Goal: Communication & Community: Share content

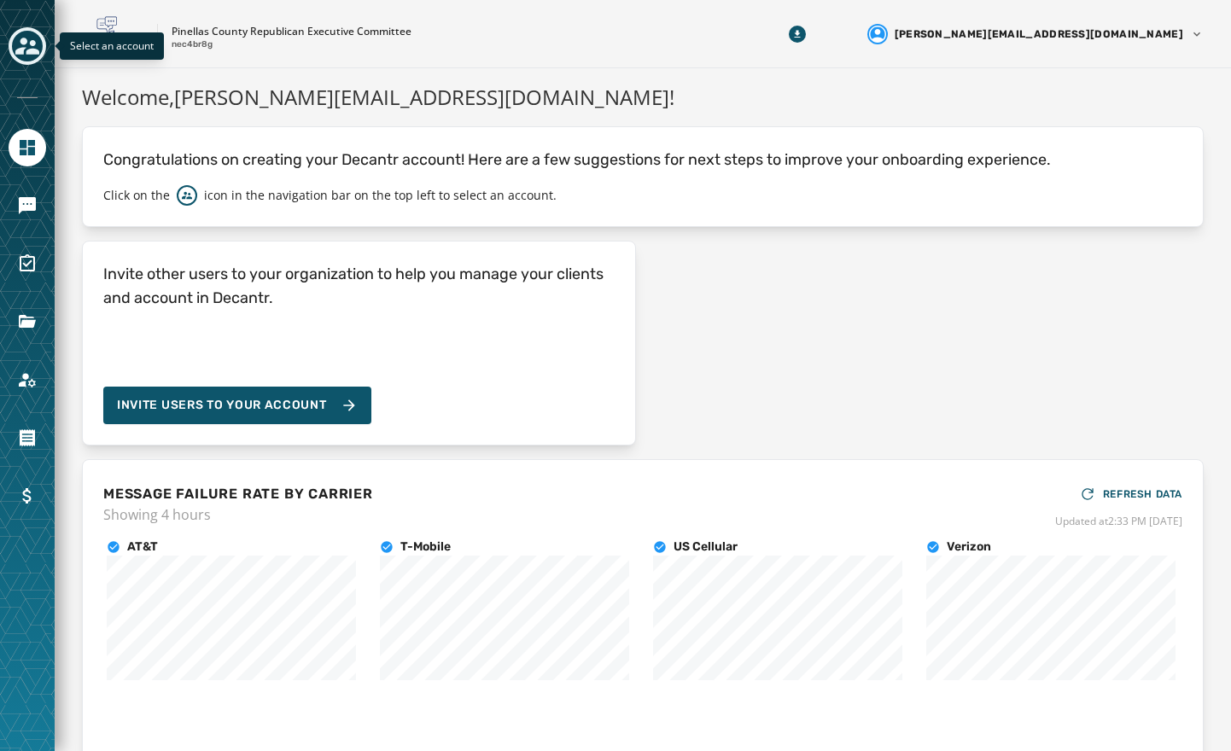
click at [22, 55] on icon "Toggle account select drawer" at bounding box center [27, 46] width 24 height 24
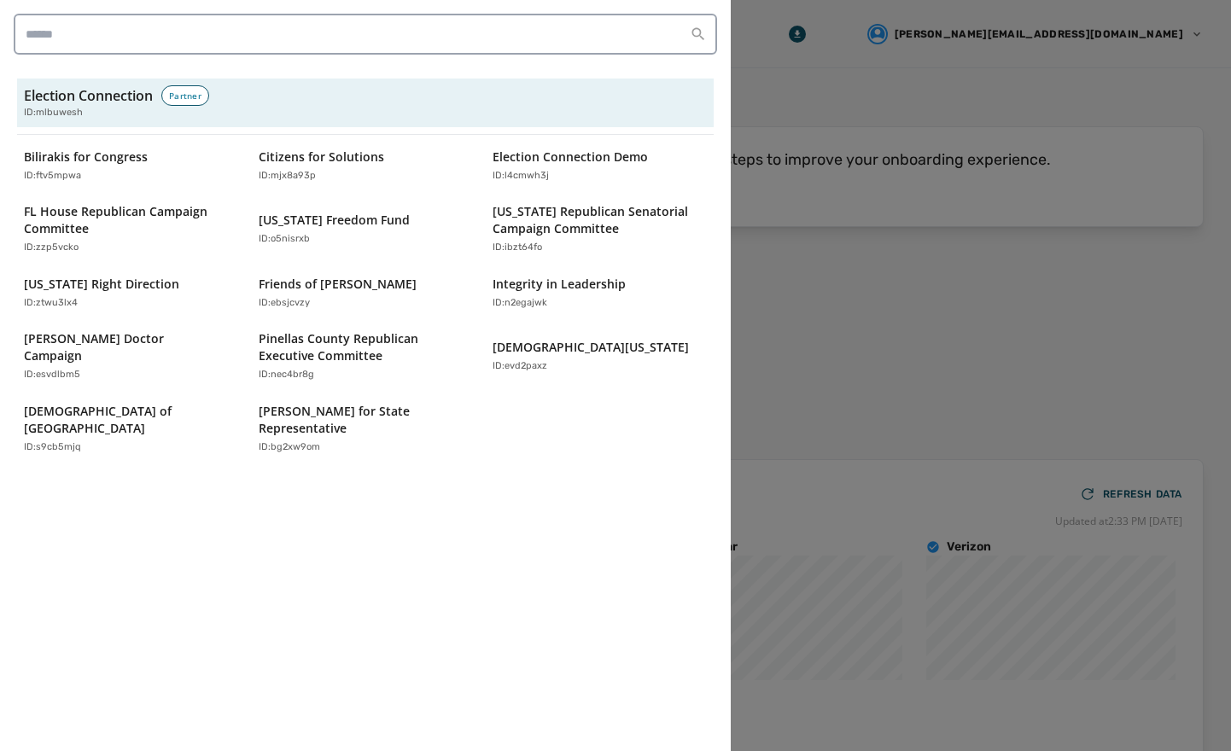
click at [885, 306] on div at bounding box center [615, 375] width 1231 height 751
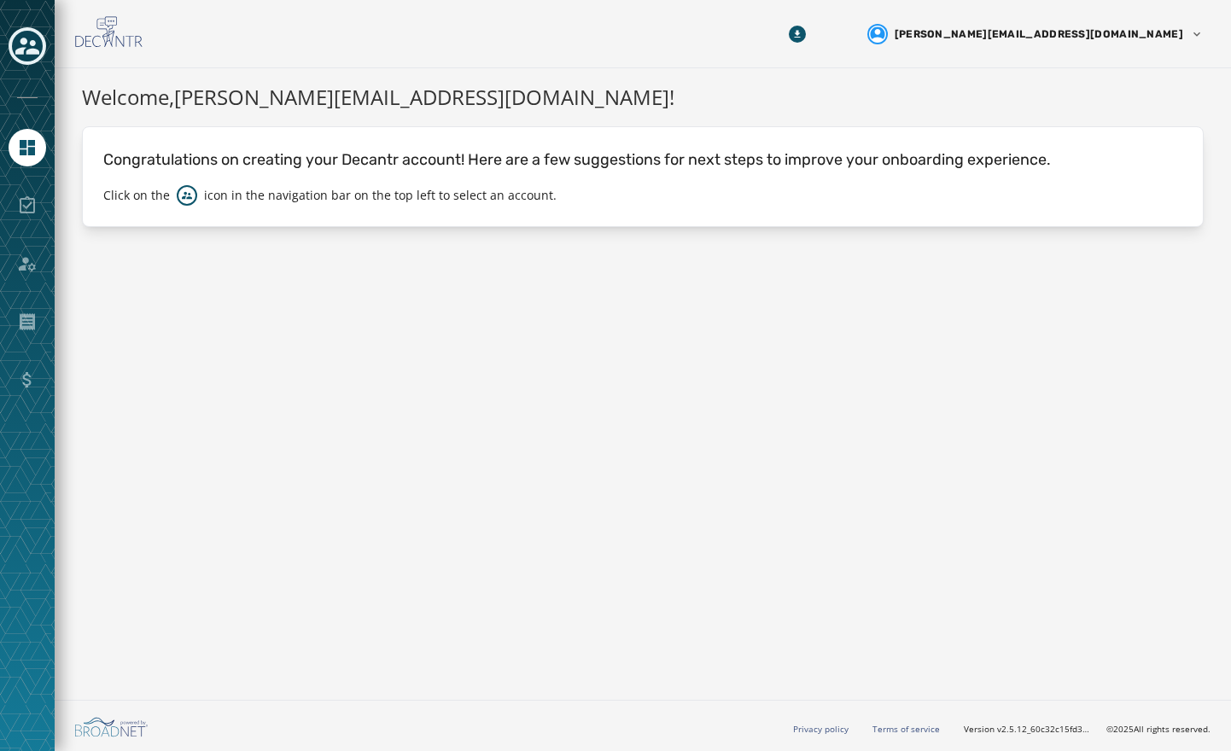
click at [29, 202] on div at bounding box center [28, 206] width 38 height 38
click at [29, 143] on icon "Navigate to Home" at bounding box center [27, 147] width 15 height 15
click at [27, 204] on div at bounding box center [28, 206] width 38 height 38
click at [41, 49] on div "Toggle account select drawer" at bounding box center [27, 46] width 31 height 31
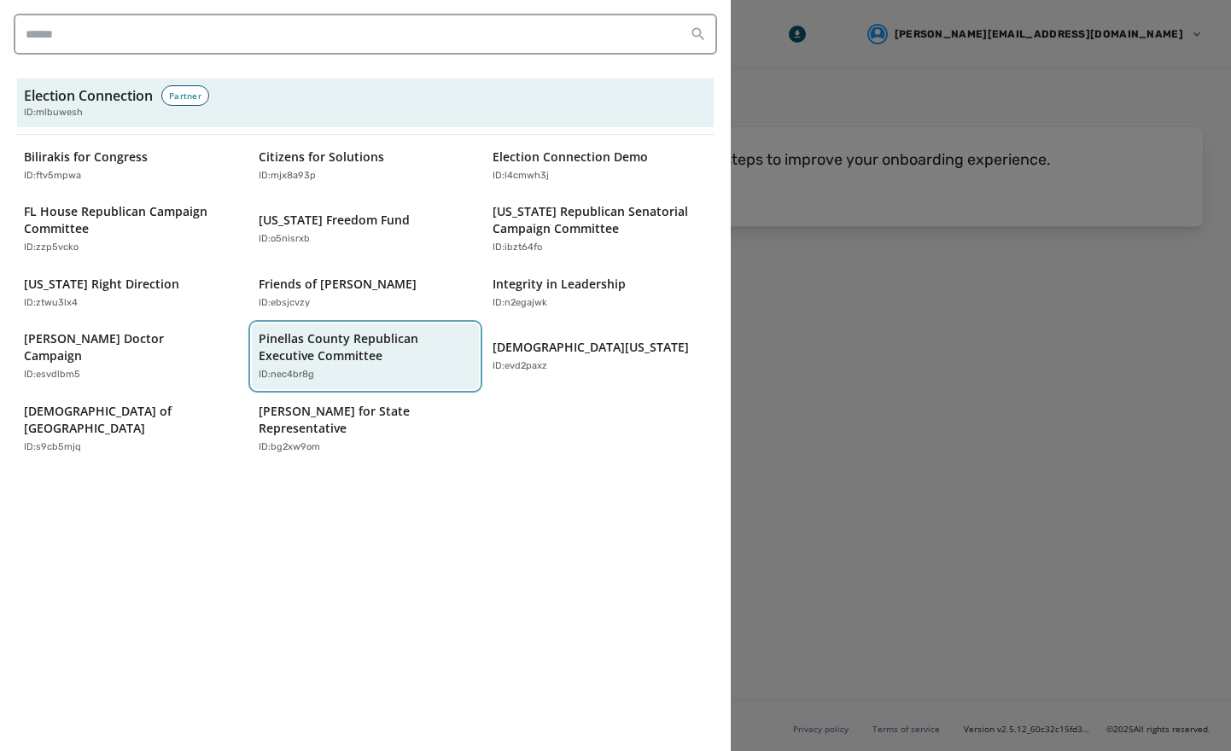
click at [362, 349] on p "Pinellas County Republican Executive Committee" at bounding box center [357, 347] width 197 height 34
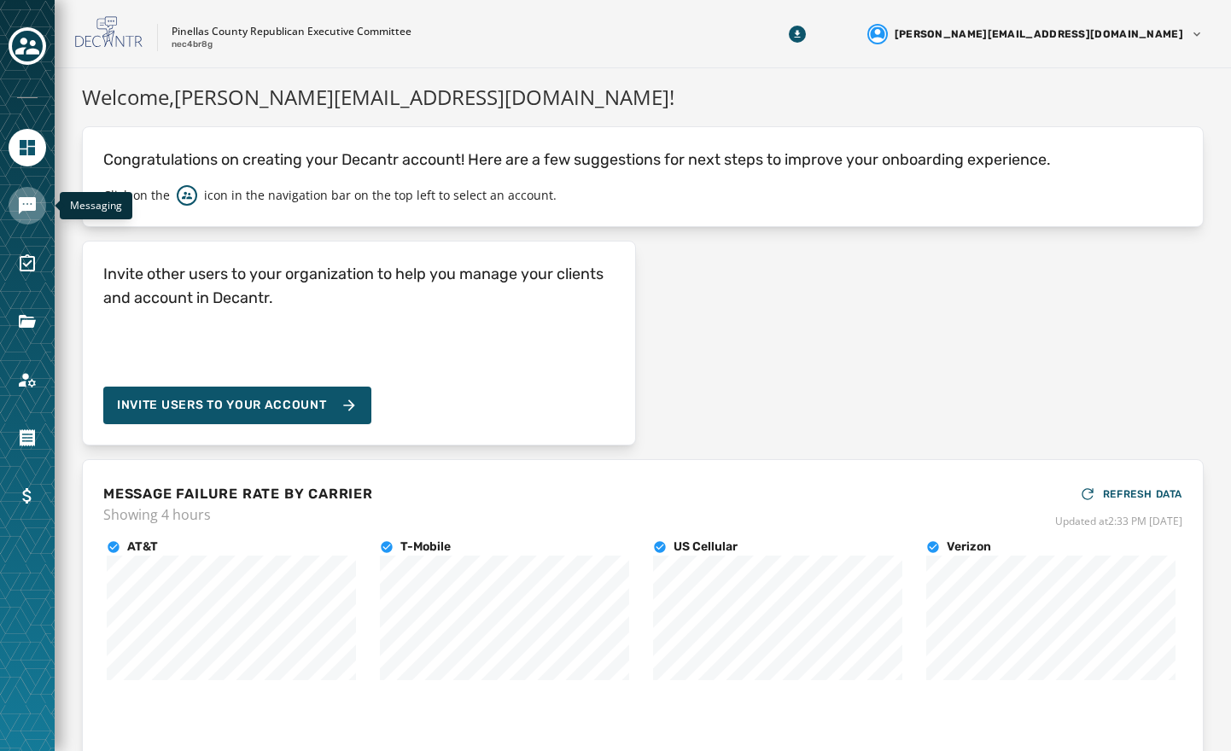
click at [13, 193] on link "Navigate to Messaging" at bounding box center [28, 206] width 38 height 38
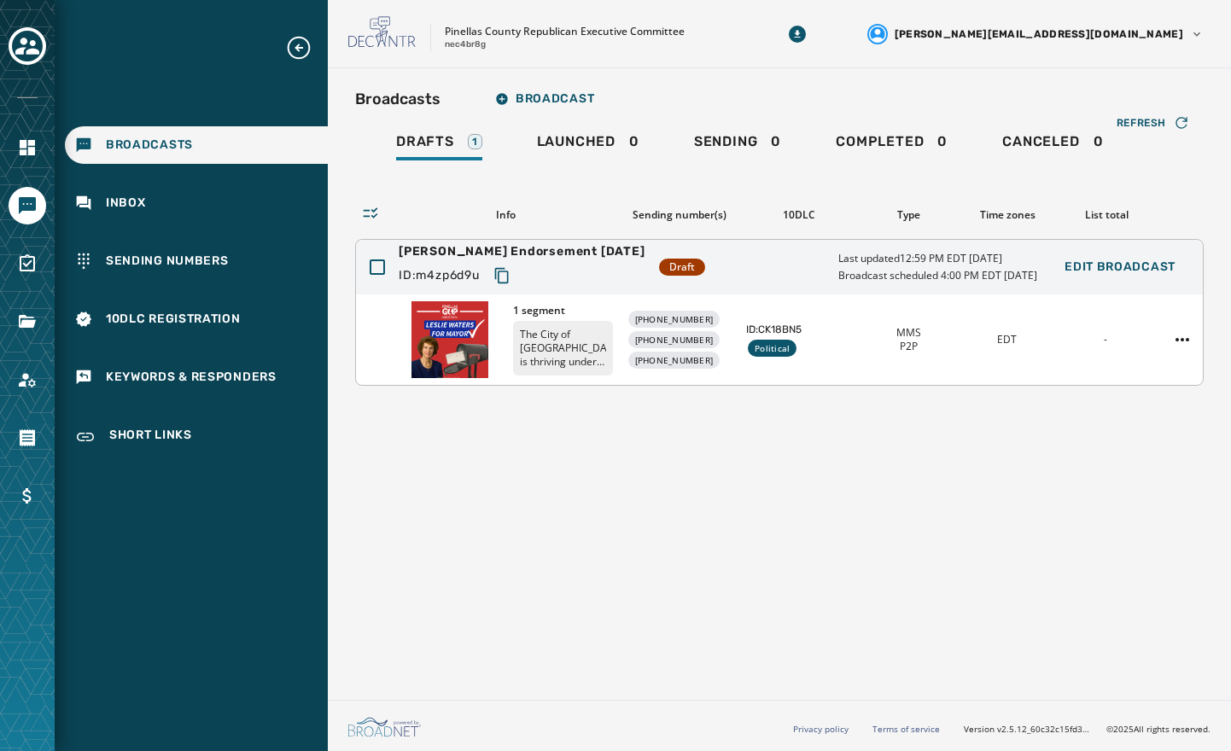
click at [437, 247] on span "[PERSON_NAME] Endorsement [DATE]" at bounding box center [522, 251] width 247 height 17
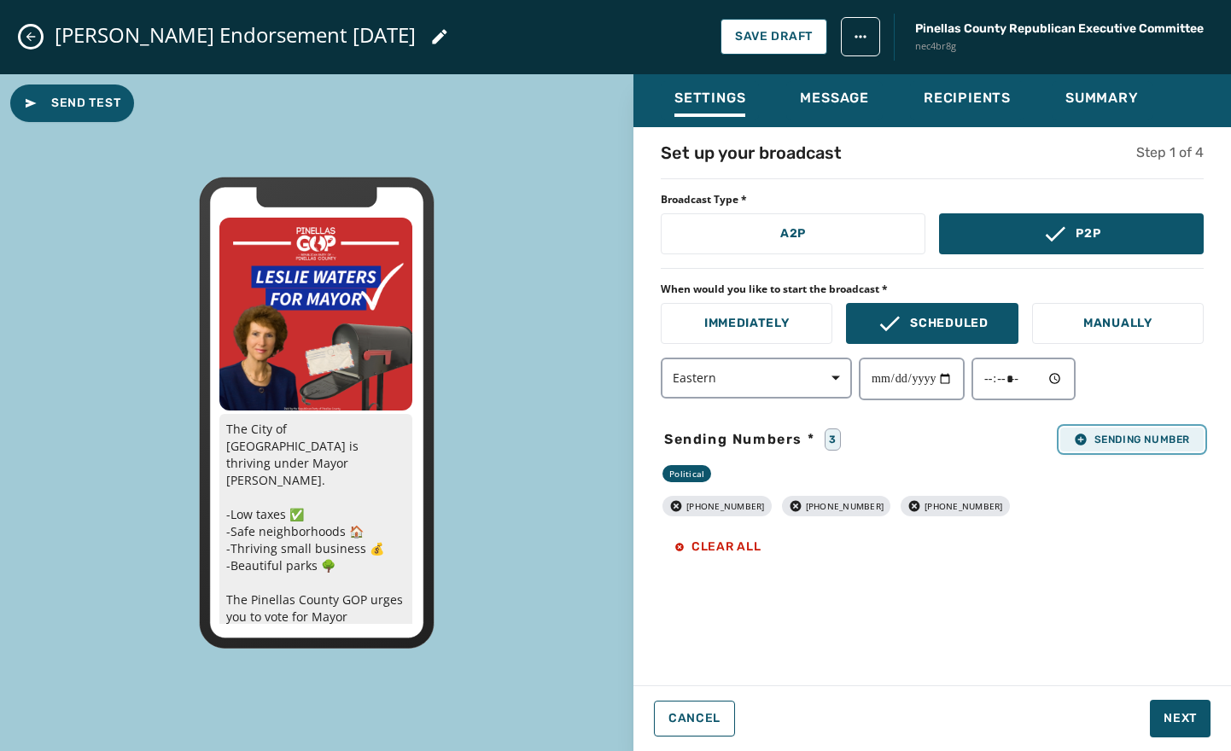
click at [1143, 437] on span "Sending Number" at bounding box center [1132, 440] width 116 height 14
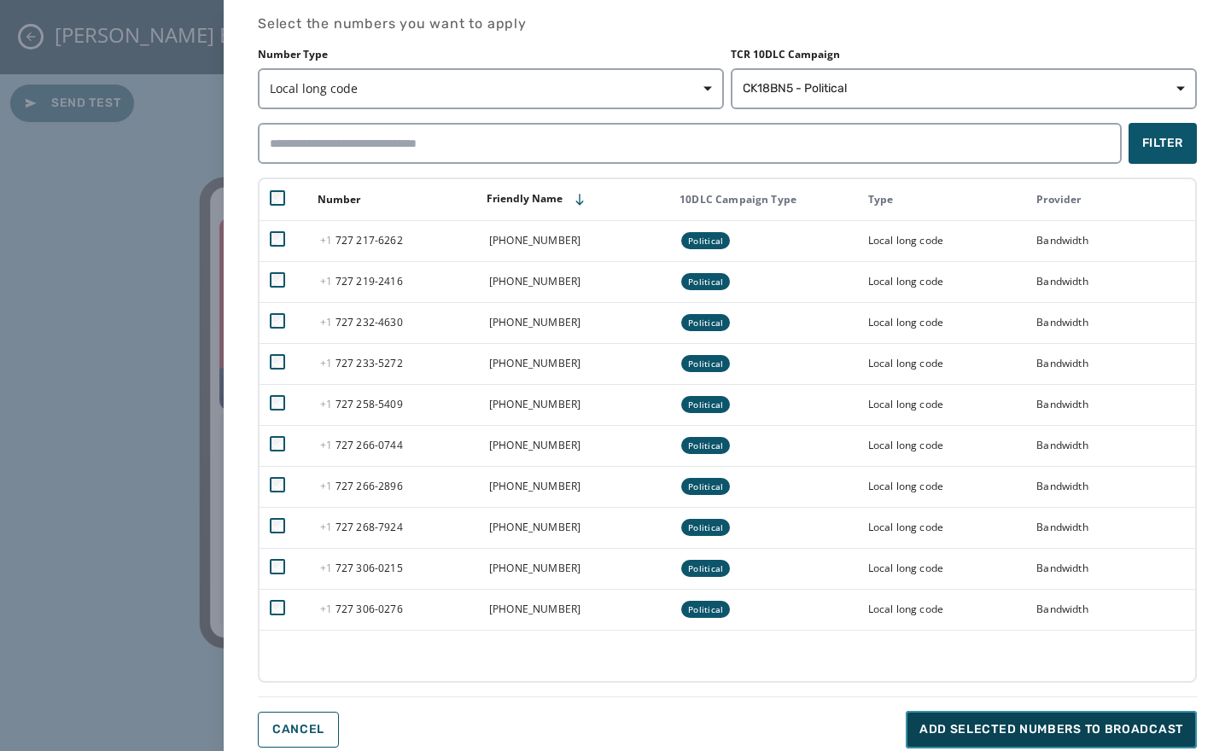
click at [1051, 733] on span "Add selected numbers to broadcast" at bounding box center [1052, 730] width 264 height 17
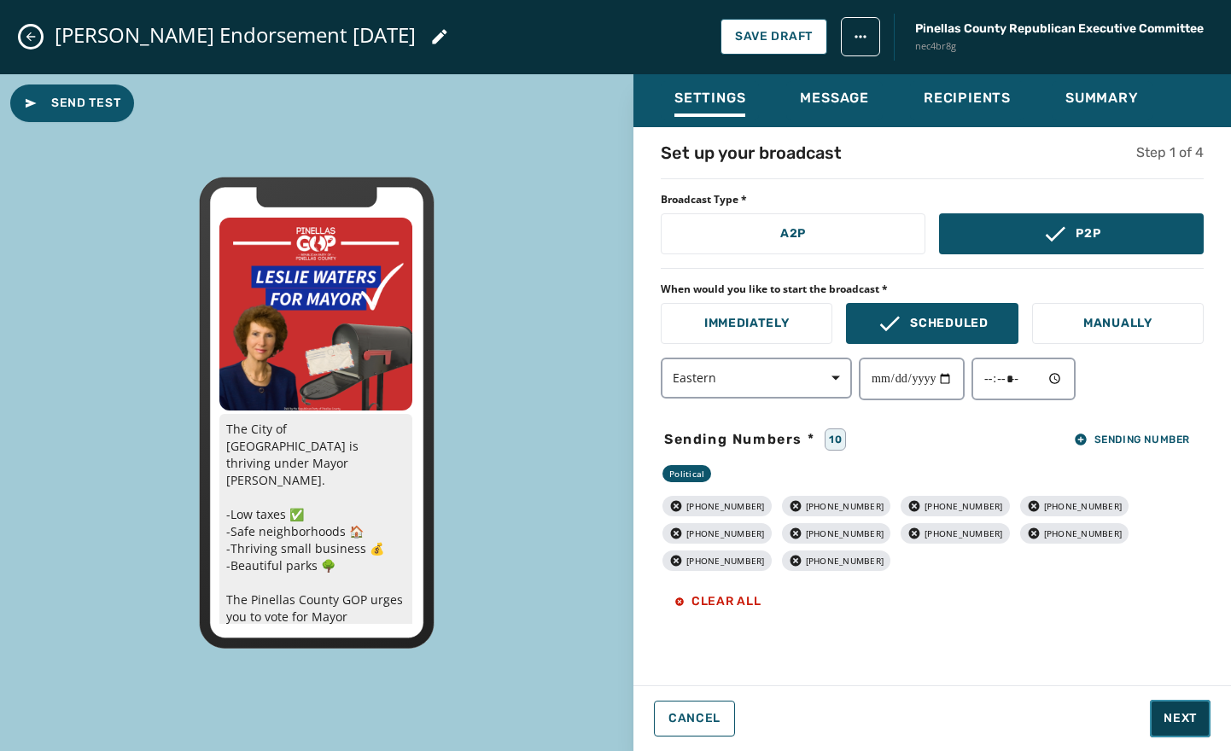
click at [1166, 710] on span "Next" at bounding box center [1180, 718] width 33 height 17
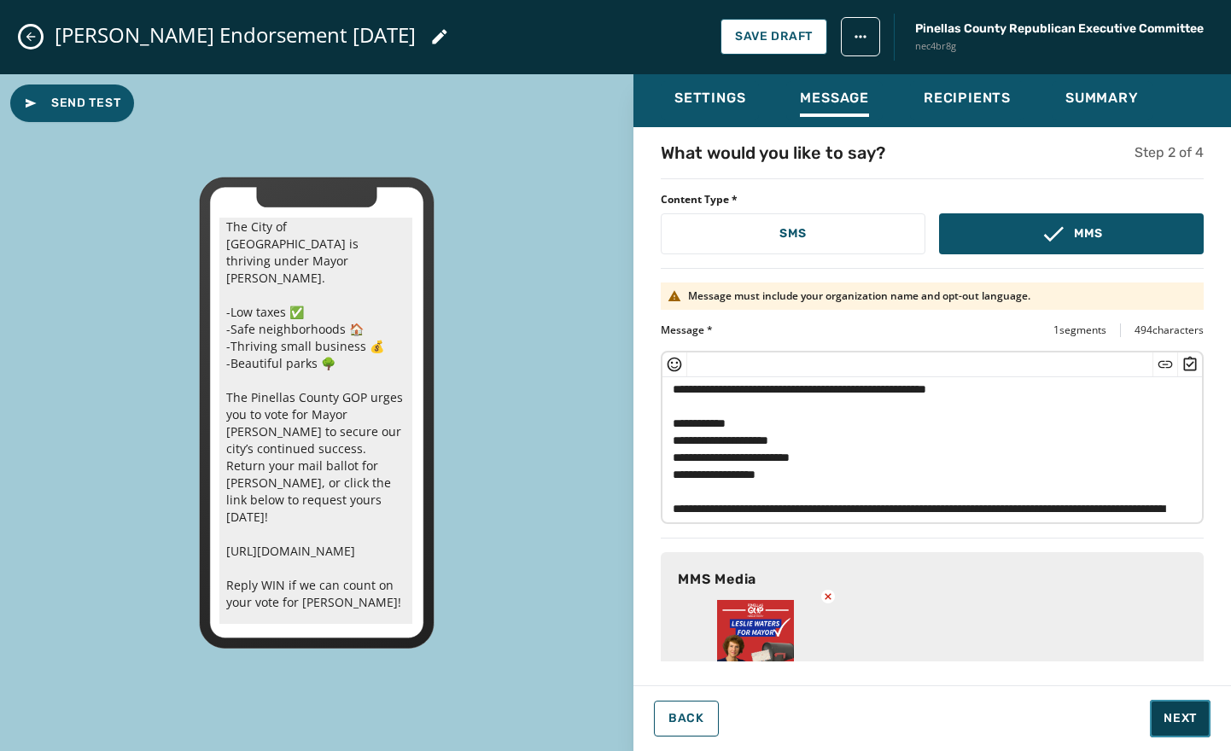
scroll to position [238, 0]
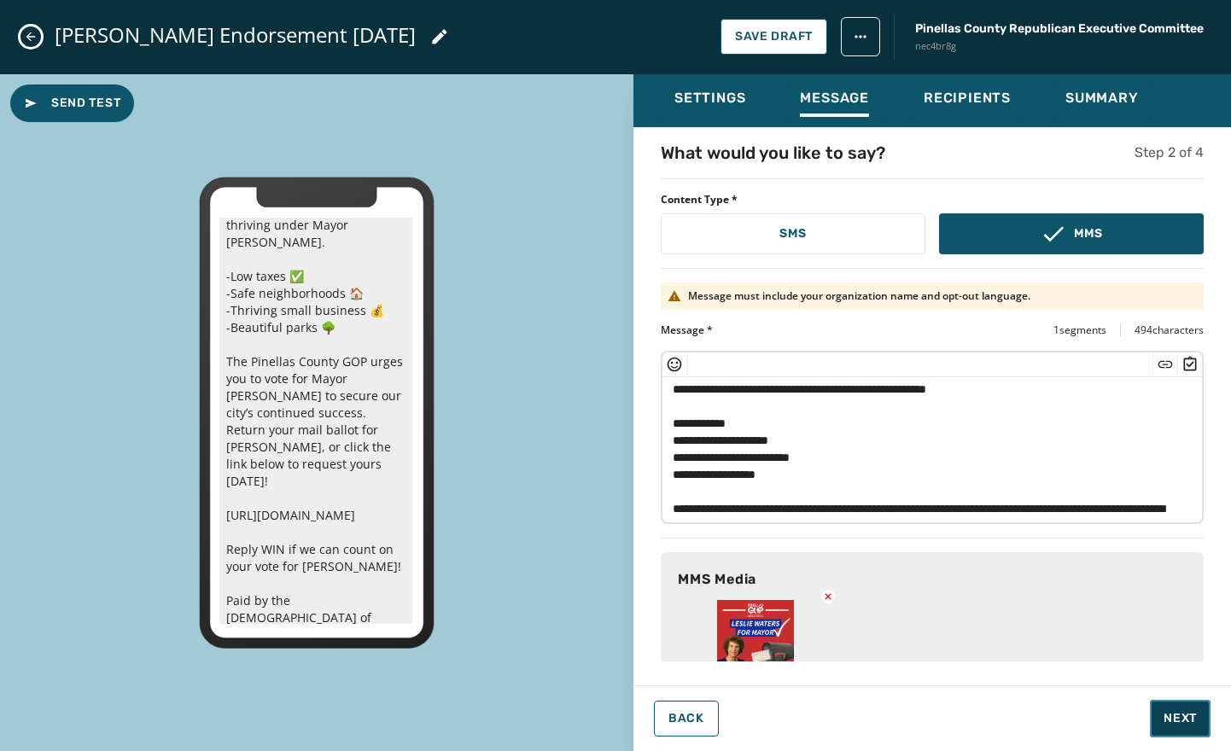
click at [1185, 717] on span "Next" at bounding box center [1180, 718] width 33 height 17
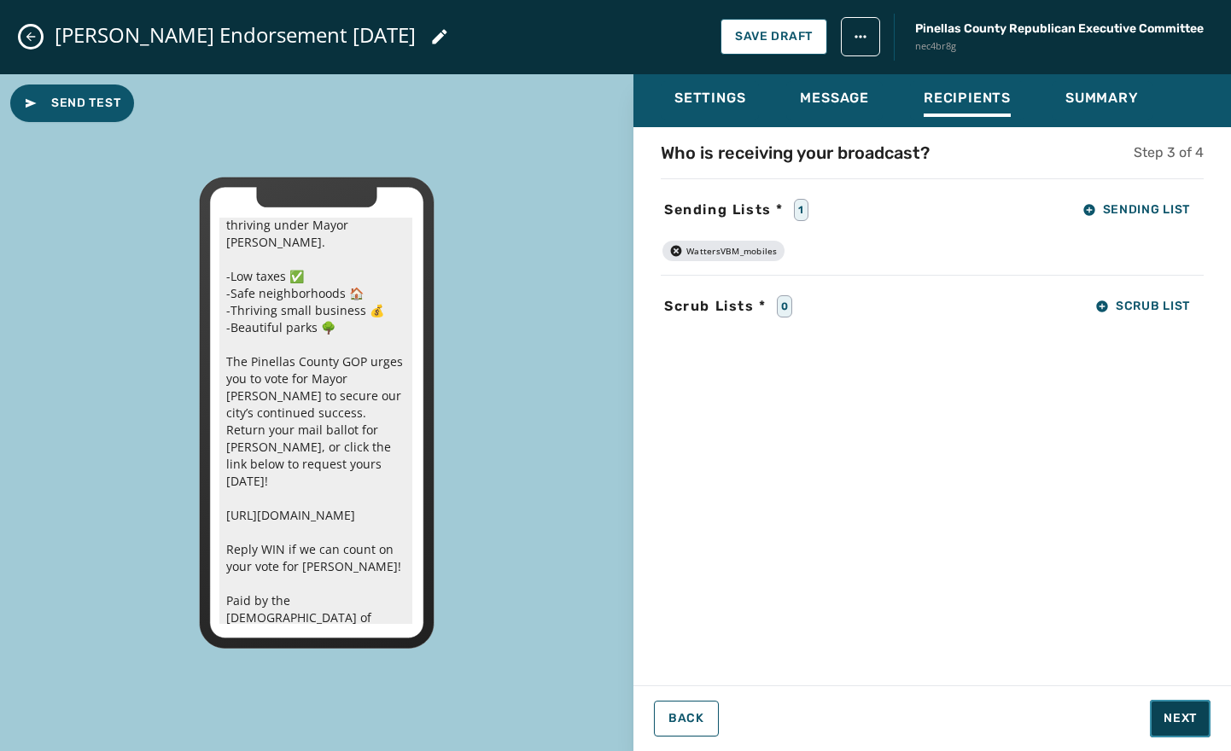
click at [1199, 720] on button "Next" at bounding box center [1180, 719] width 61 height 38
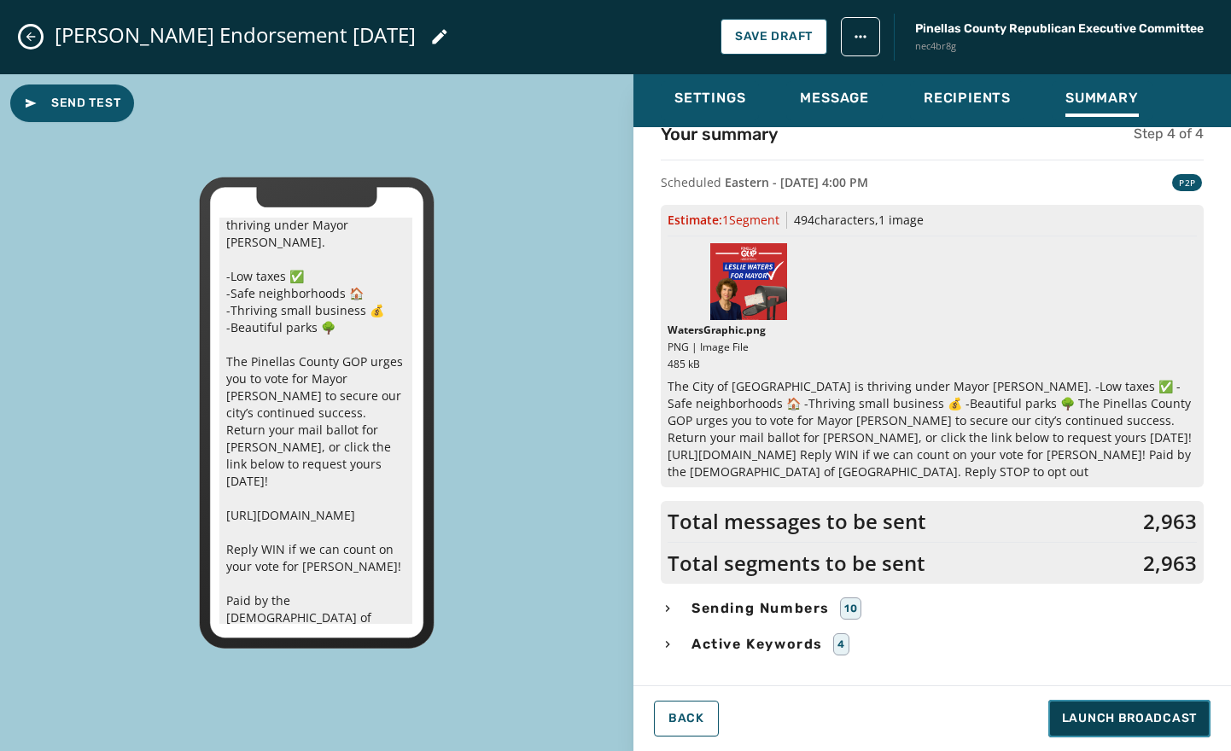
scroll to position [54, 0]
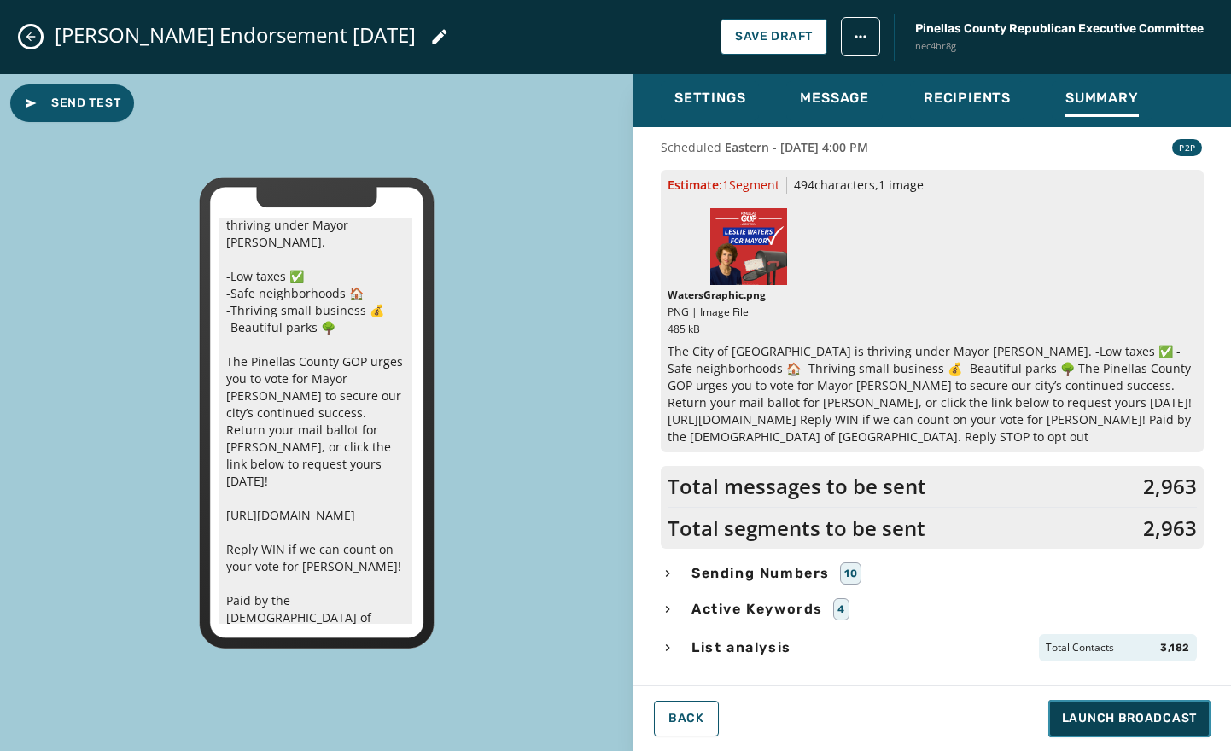
click at [1091, 715] on span "Launch Broadcast" at bounding box center [1129, 718] width 135 height 17
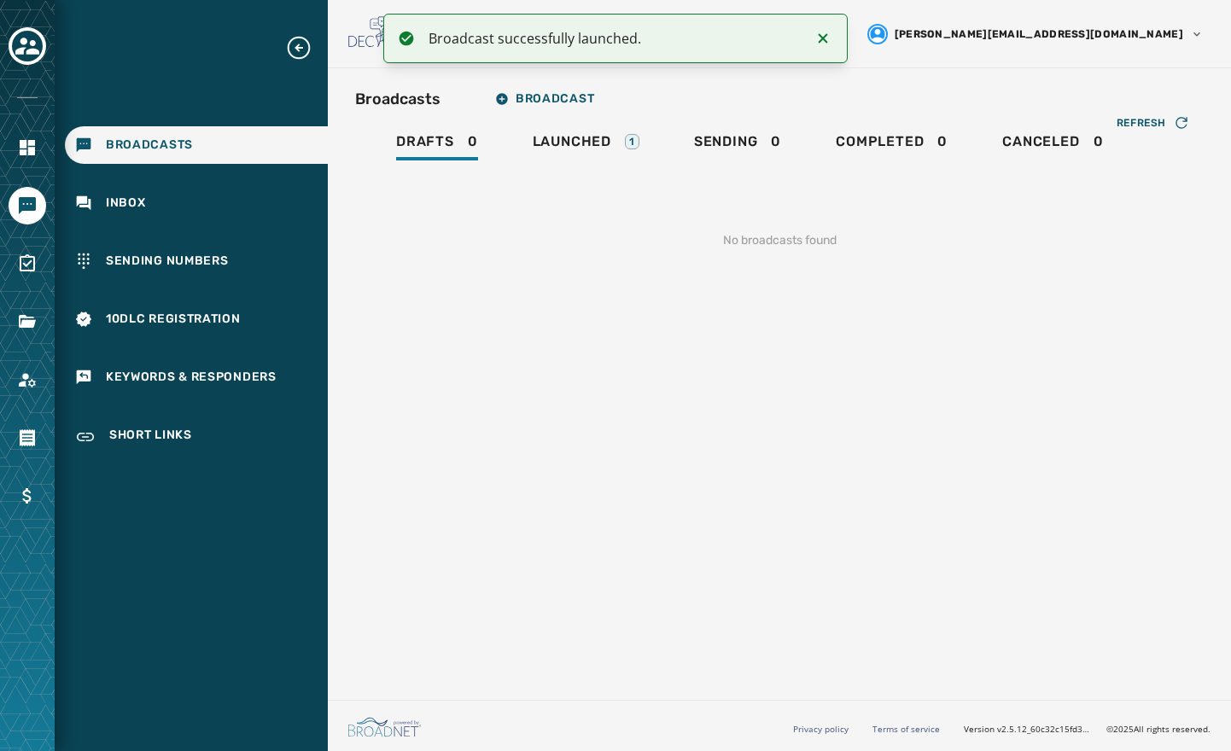
scroll to position [0, 0]
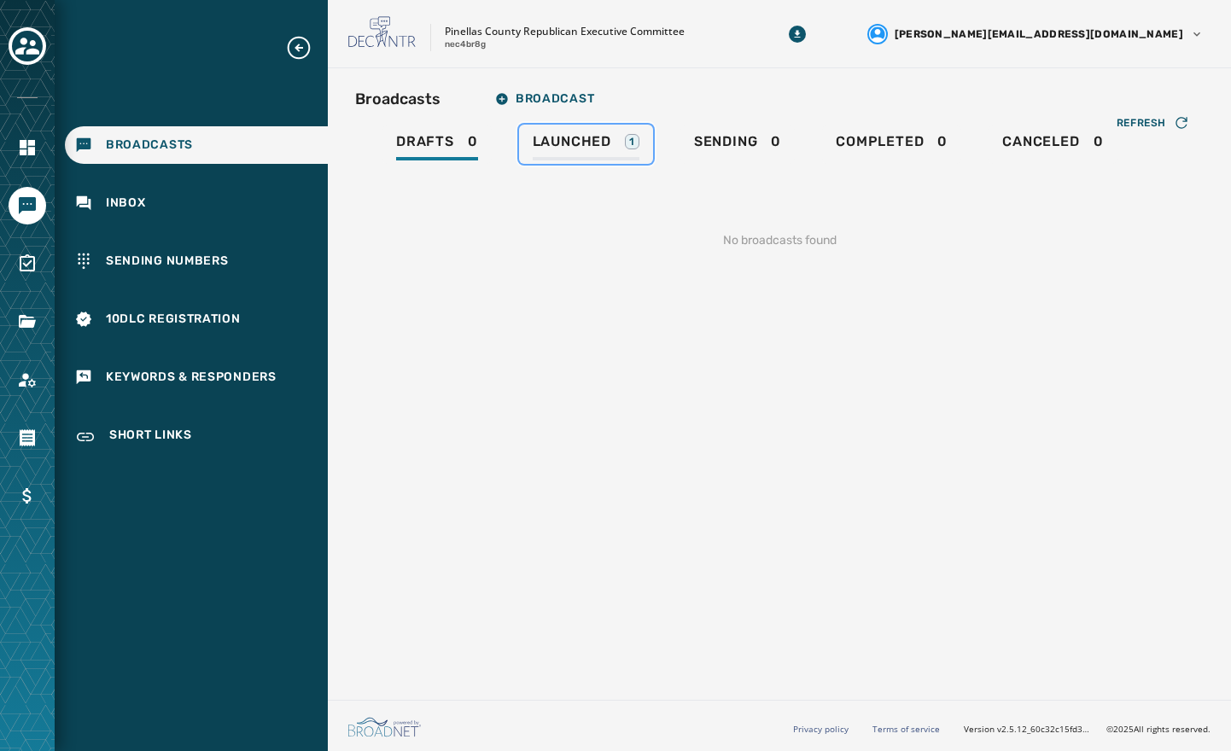
click at [576, 136] on span "Launched" at bounding box center [572, 141] width 79 height 17
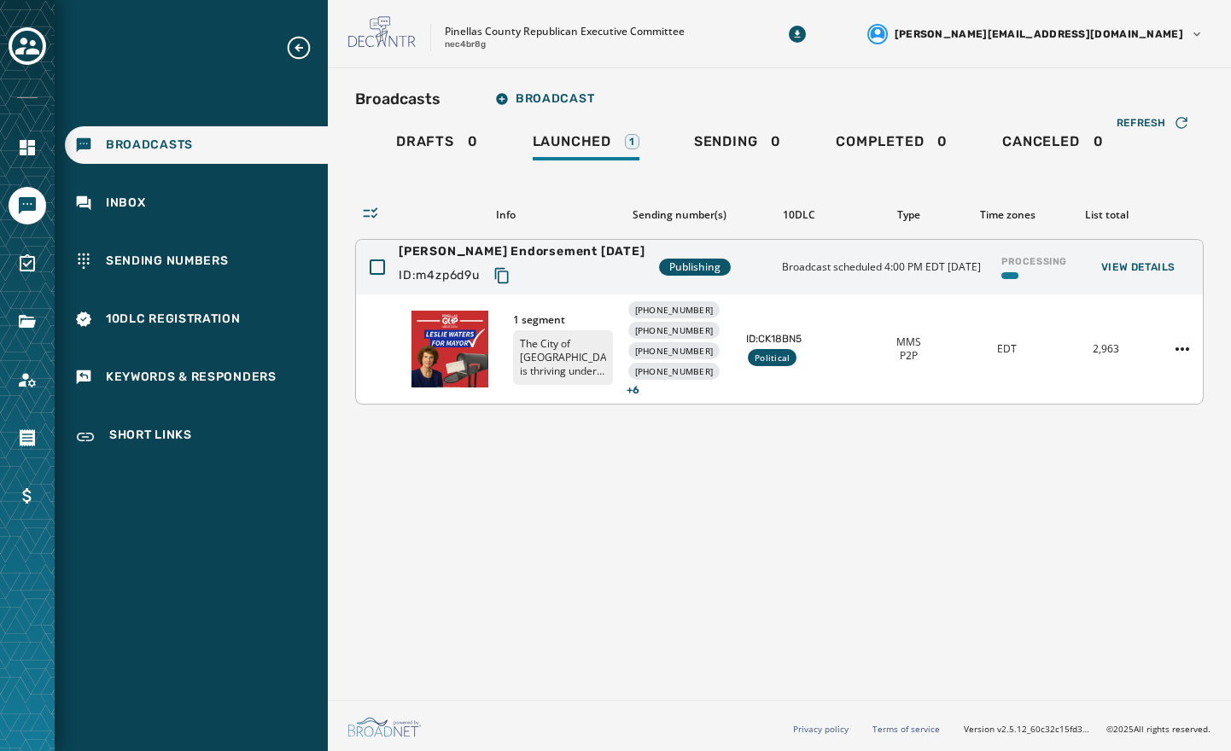
click at [869, 359] on div "MMS P2P" at bounding box center [908, 349] width 85 height 27
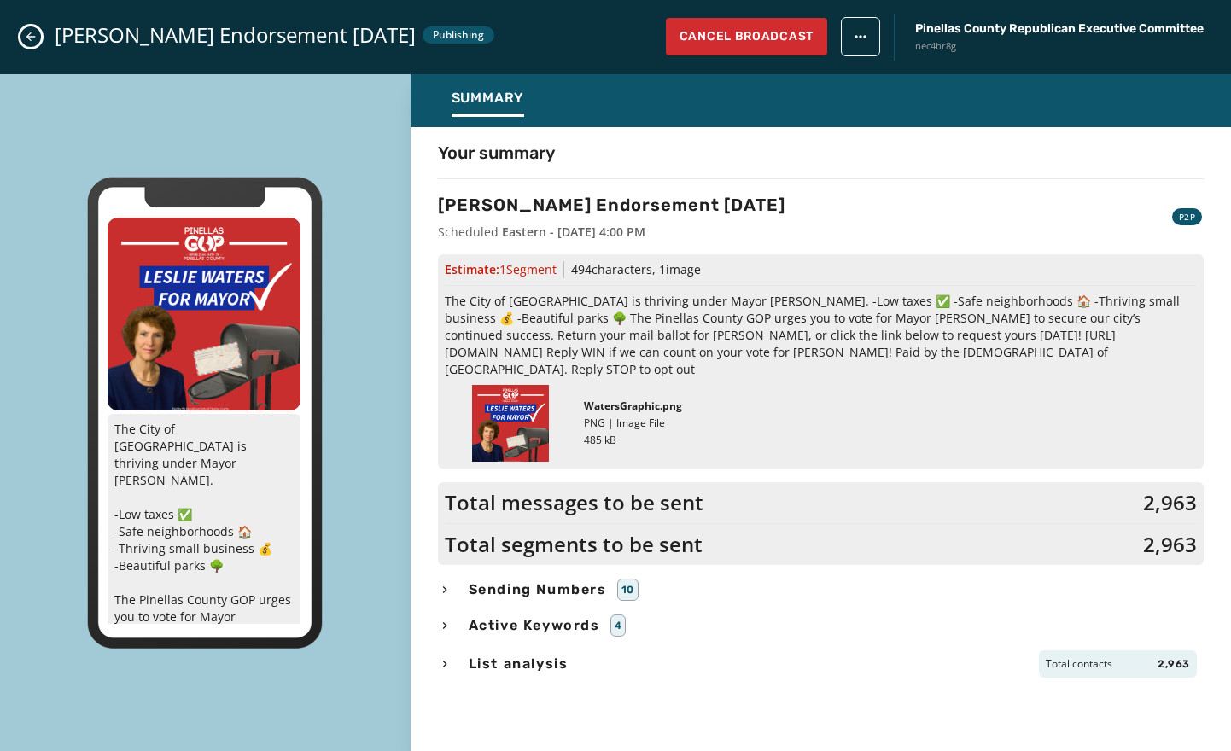
click at [856, 43] on html "Broadcasts Inbox Sending Numbers 10DLC Registration Keywords & Responders Short…" at bounding box center [615, 375] width 1231 height 751
click at [760, 171] on html "Broadcasts Inbox Sending Numbers 10DLC Registration Keywords & Responders Short…" at bounding box center [615, 375] width 1231 height 751
click at [30, 33] on icon "Close admin drawer" at bounding box center [30, 36] width 9 height 9
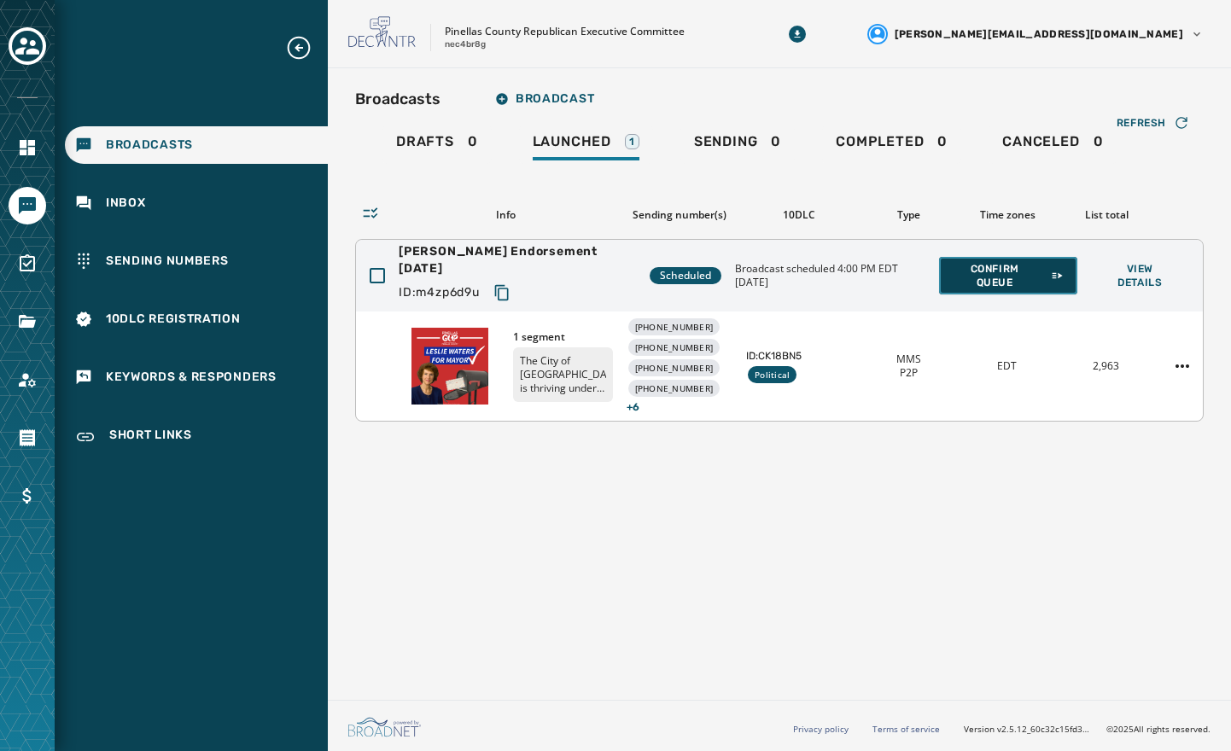
click at [1006, 278] on span "Confirm Queue" at bounding box center [1008, 275] width 111 height 27
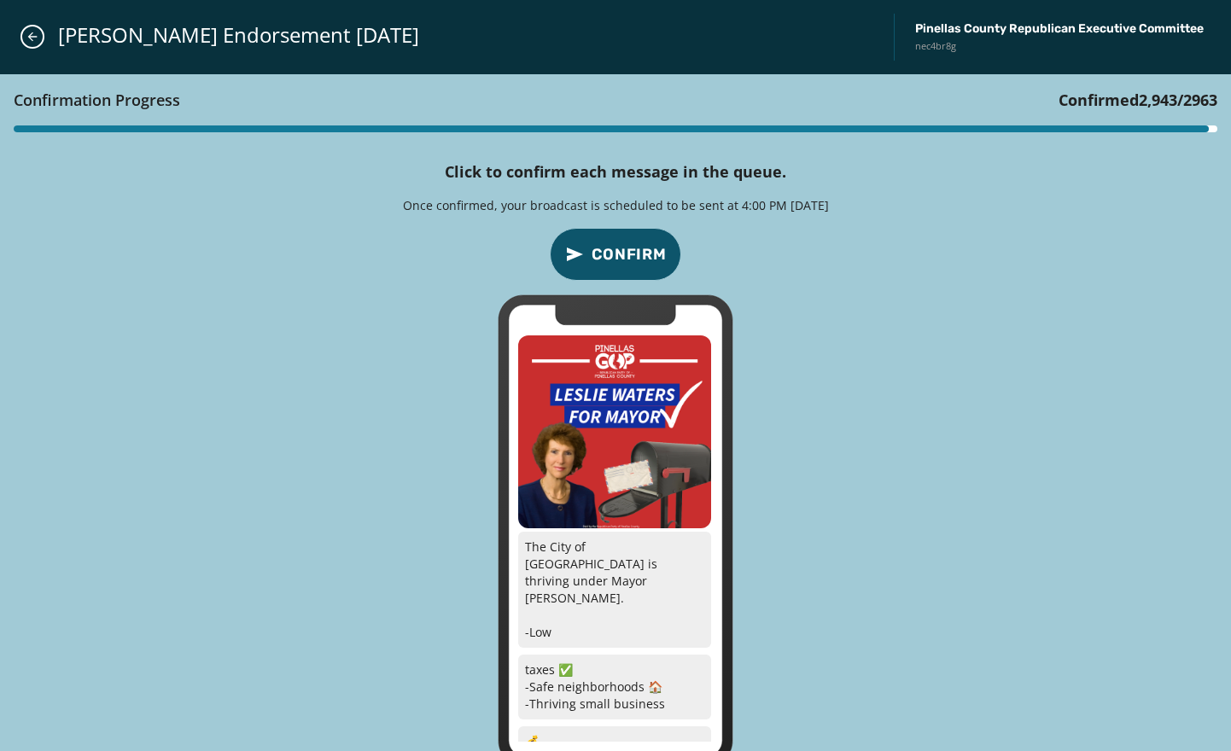
click at [620, 253] on span "Confirm" at bounding box center [629, 255] width 75 height 24
click at [615, 264] on span "Confirm" at bounding box center [629, 255] width 75 height 24
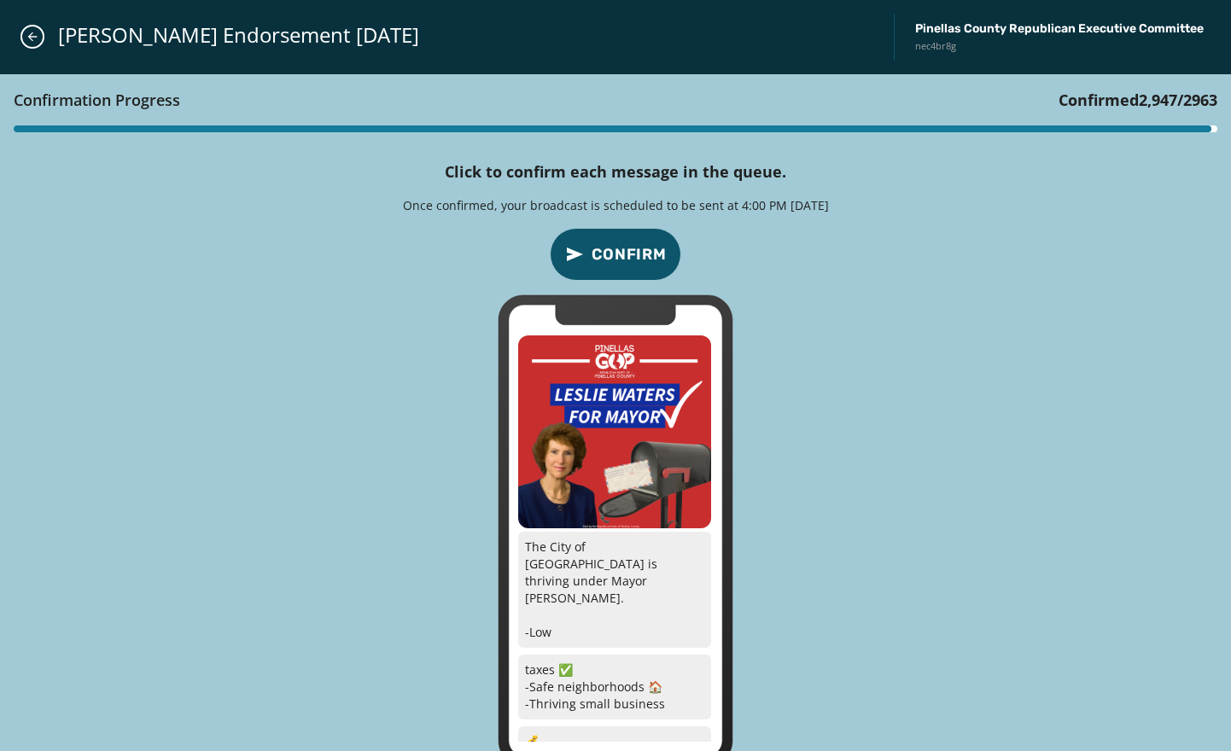
click at [615, 264] on span "Confirm" at bounding box center [629, 255] width 75 height 24
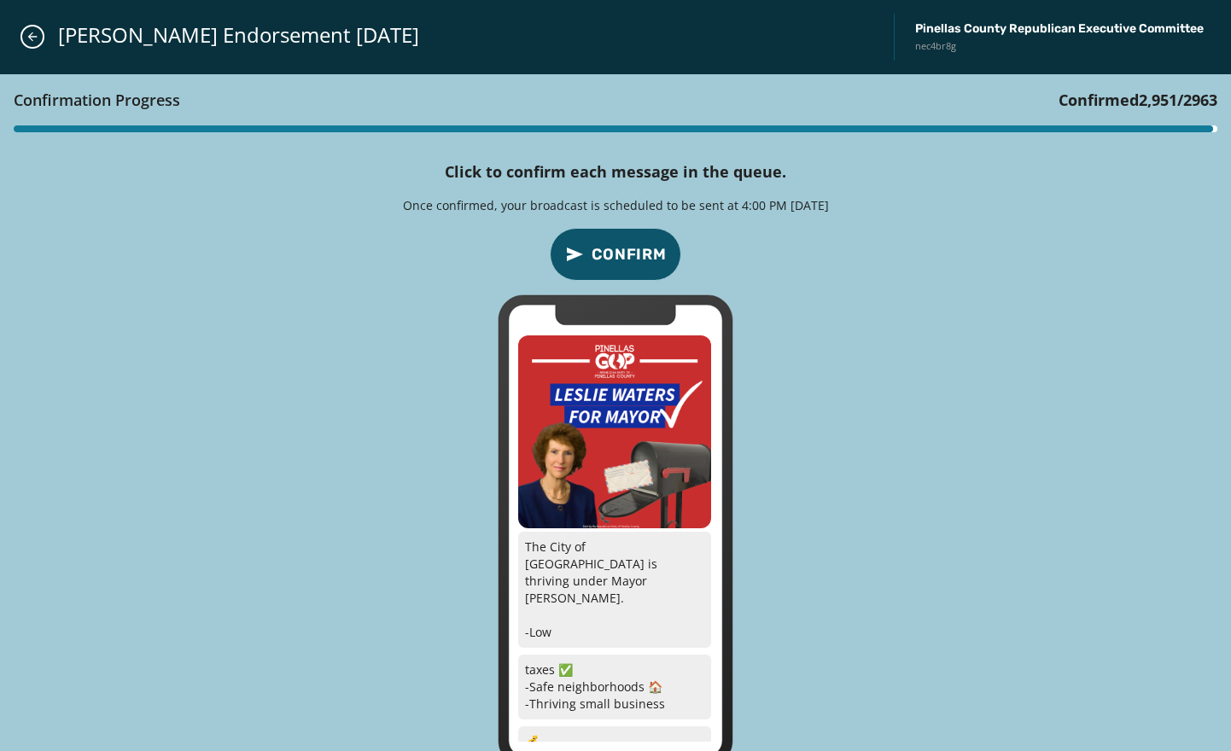
click at [615, 264] on span "Confirm" at bounding box center [629, 255] width 75 height 24
click at [614, 264] on span "Confirm" at bounding box center [629, 255] width 75 height 24
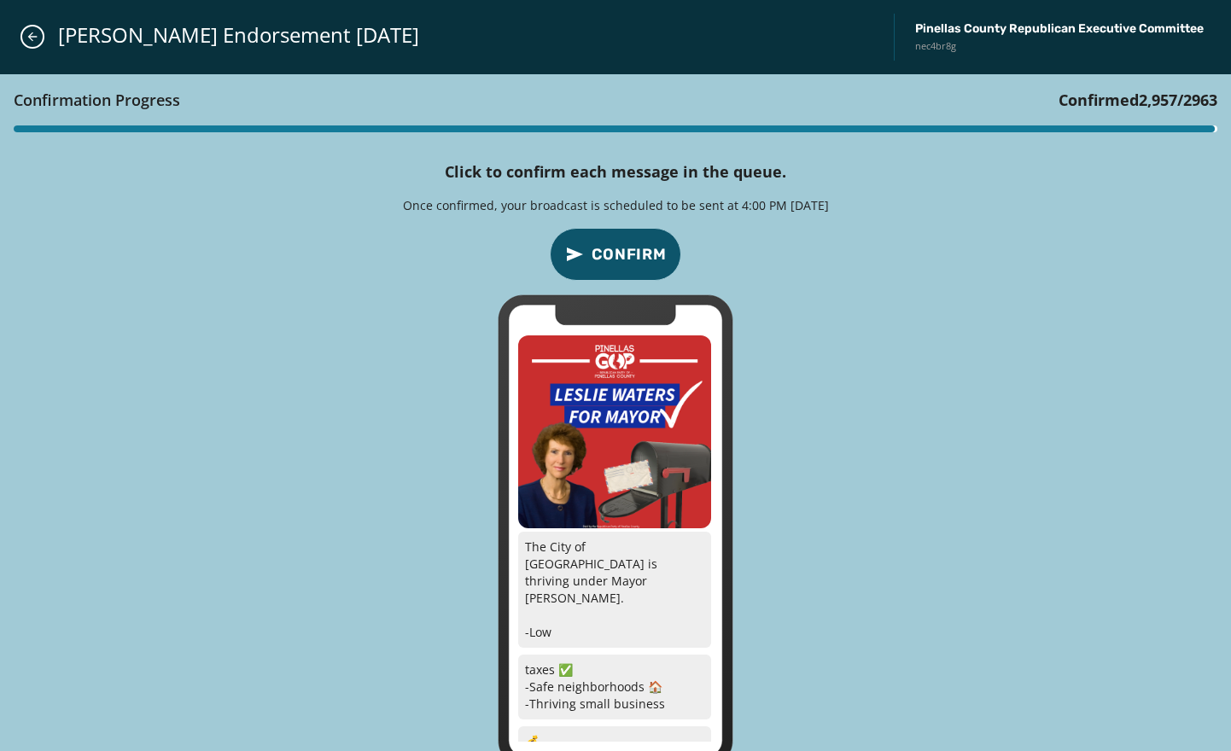
click at [614, 265] on span "Confirm" at bounding box center [629, 255] width 75 height 24
click at [613, 265] on span "Confirm" at bounding box center [629, 255] width 75 height 24
click at [612, 265] on span "Confirm" at bounding box center [629, 255] width 75 height 24
click at [611, 265] on span "Confirm" at bounding box center [629, 255] width 75 height 24
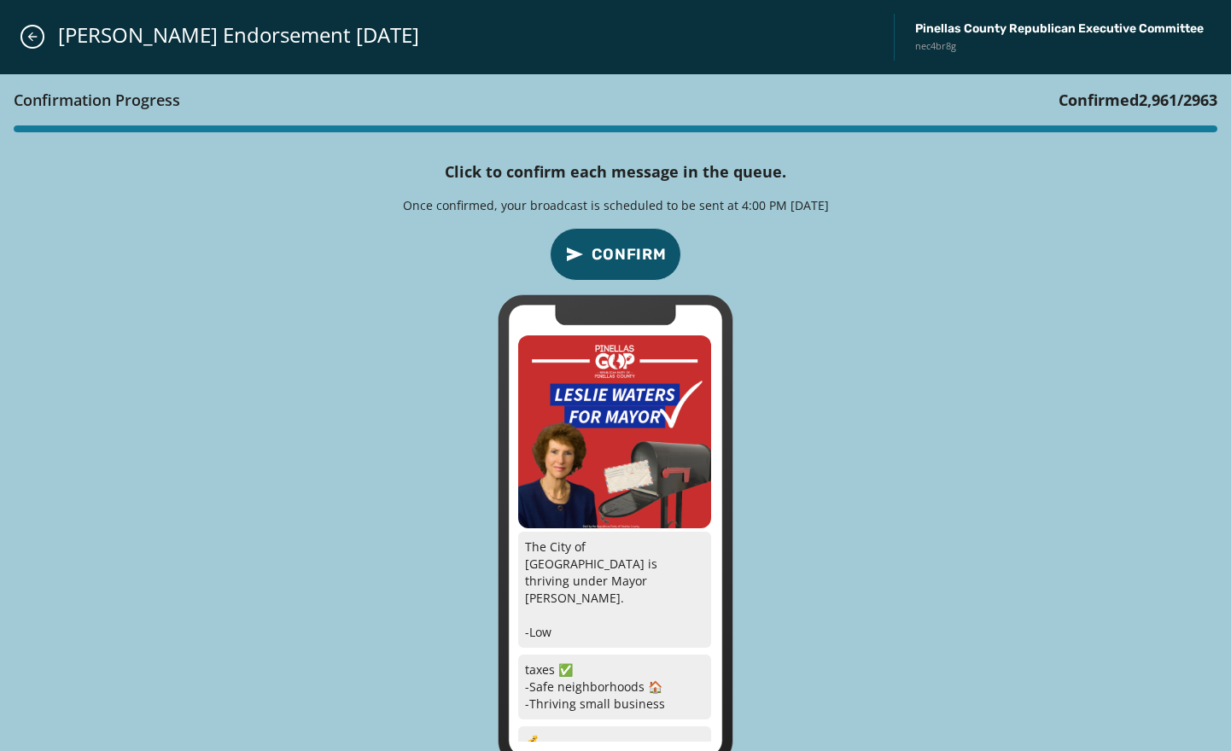
click at [611, 265] on span "Confirm" at bounding box center [629, 255] width 75 height 24
click at [610, 266] on span "Confirm" at bounding box center [629, 255] width 75 height 24
click at [609, 266] on span "Confirm" at bounding box center [629, 255] width 75 height 24
click at [608, 266] on button "Confirm" at bounding box center [615, 254] width 131 height 53
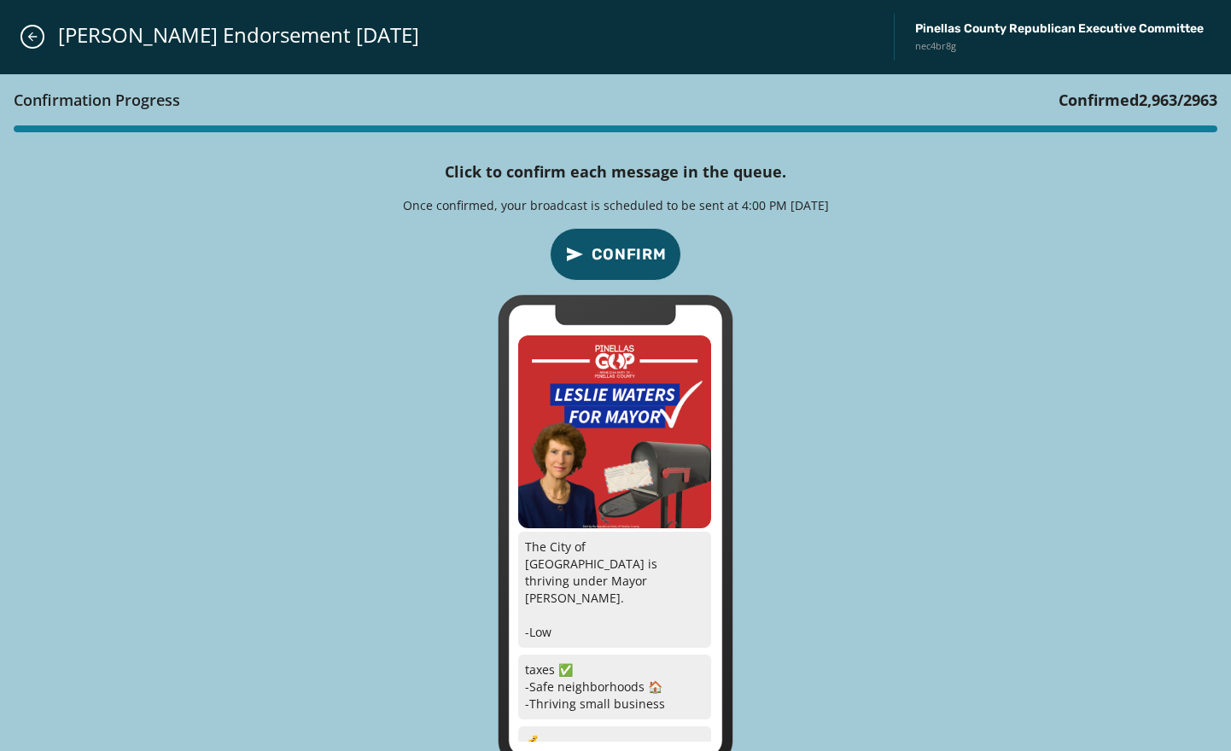
click at [608, 266] on button "Confirm" at bounding box center [615, 254] width 131 height 53
click at [607, 266] on button "Confirm" at bounding box center [615, 254] width 131 height 53
click at [633, 267] on button "Confirm" at bounding box center [615, 254] width 131 height 53
click at [33, 37] on icon "Close admin drawer" at bounding box center [32, 36] width 9 height 9
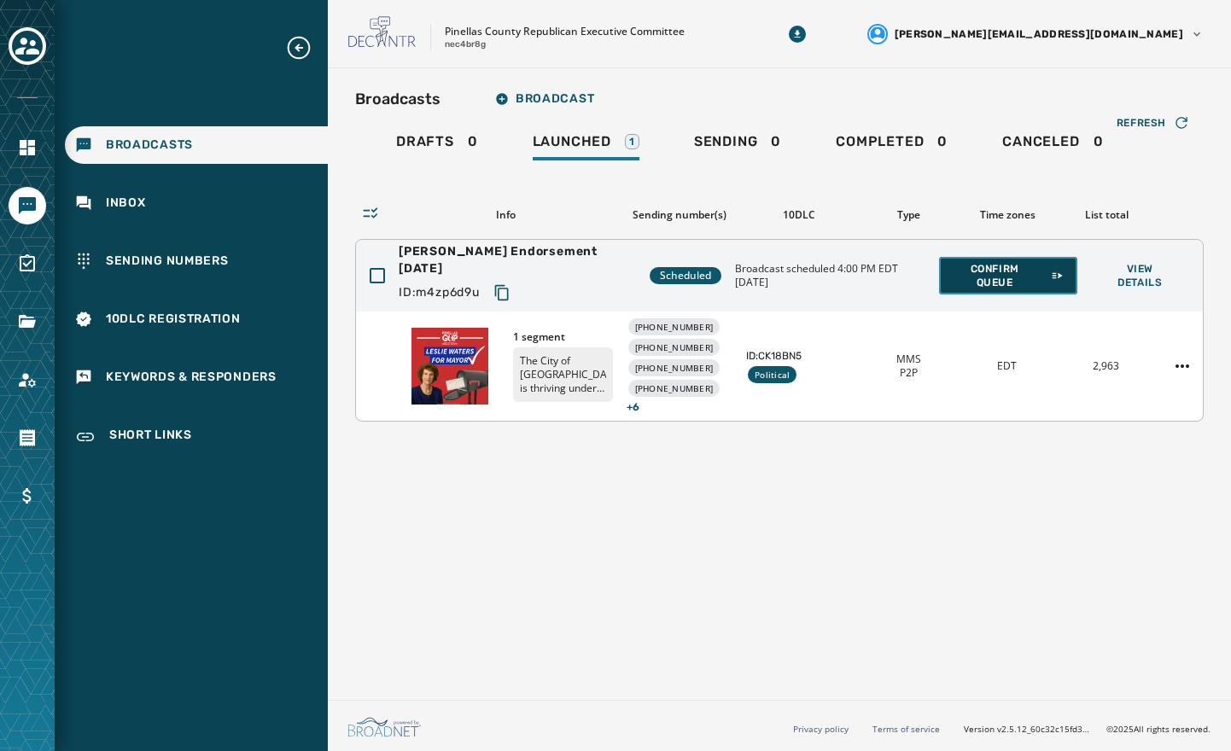
click at [1013, 284] on span "Confirm Queue" at bounding box center [1008, 275] width 111 height 27
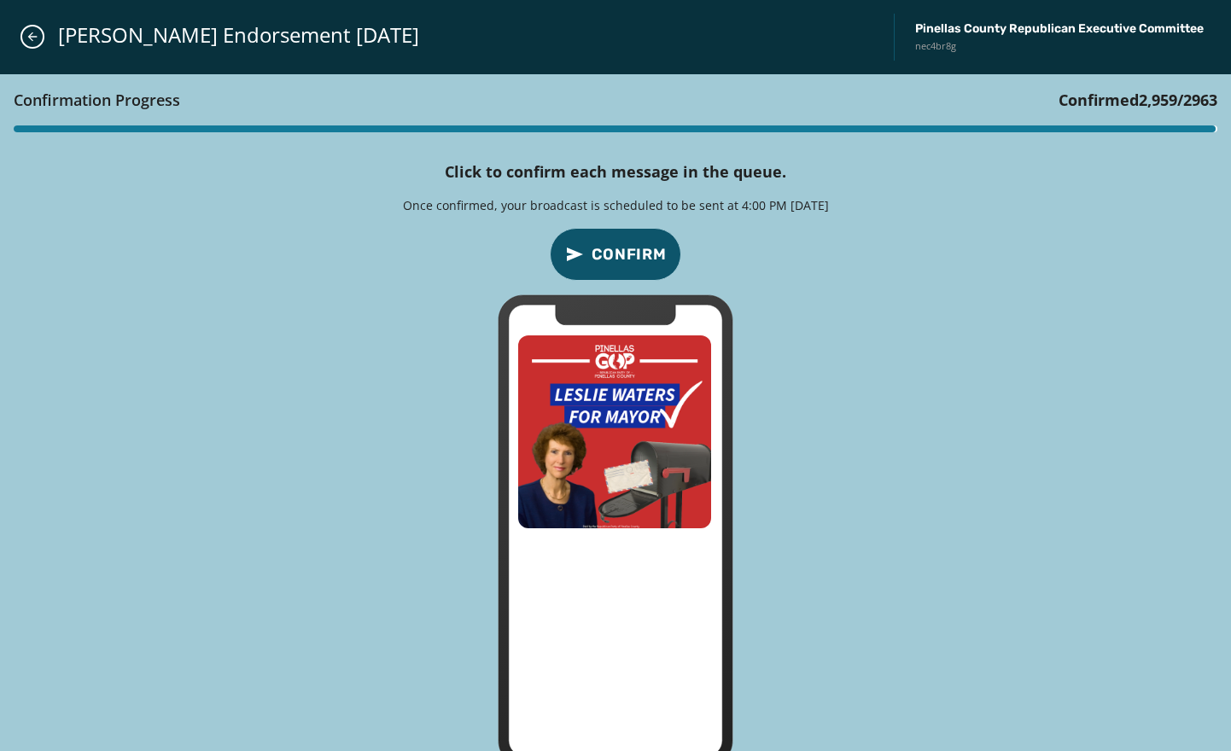
click at [617, 228] on button "Confirm" at bounding box center [615, 254] width 131 height 53
click at [631, 252] on span "Confirm" at bounding box center [629, 255] width 75 height 24
click at [632, 252] on span "Confirm" at bounding box center [629, 255] width 75 height 24
click at [632, 253] on span "Confirm" at bounding box center [629, 255] width 75 height 24
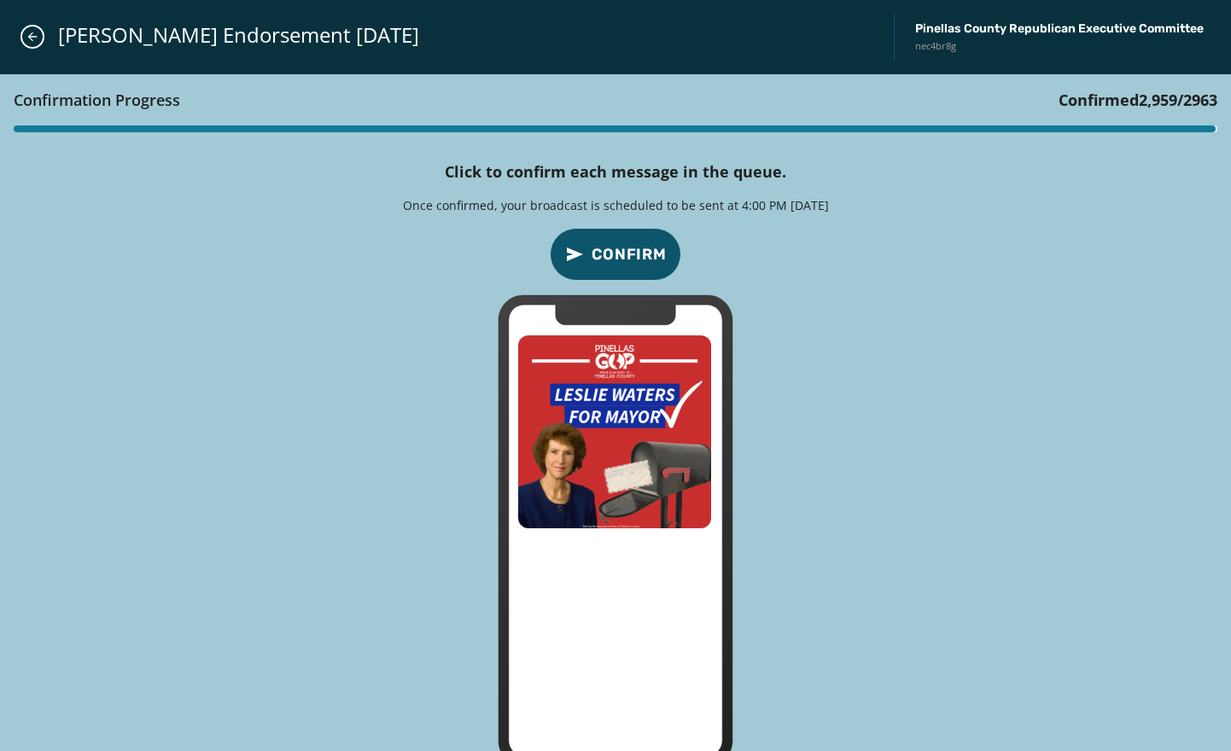
click at [632, 253] on span "Confirm" at bounding box center [629, 255] width 75 height 24
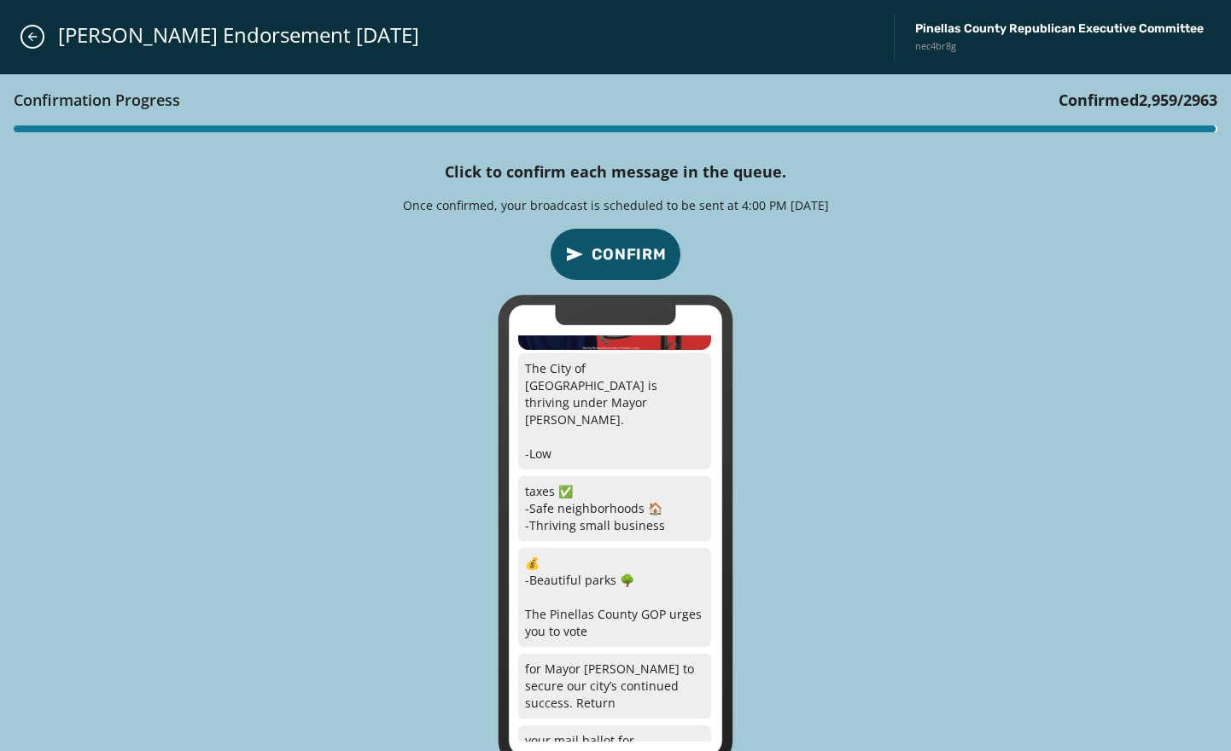
scroll to position [467, 0]
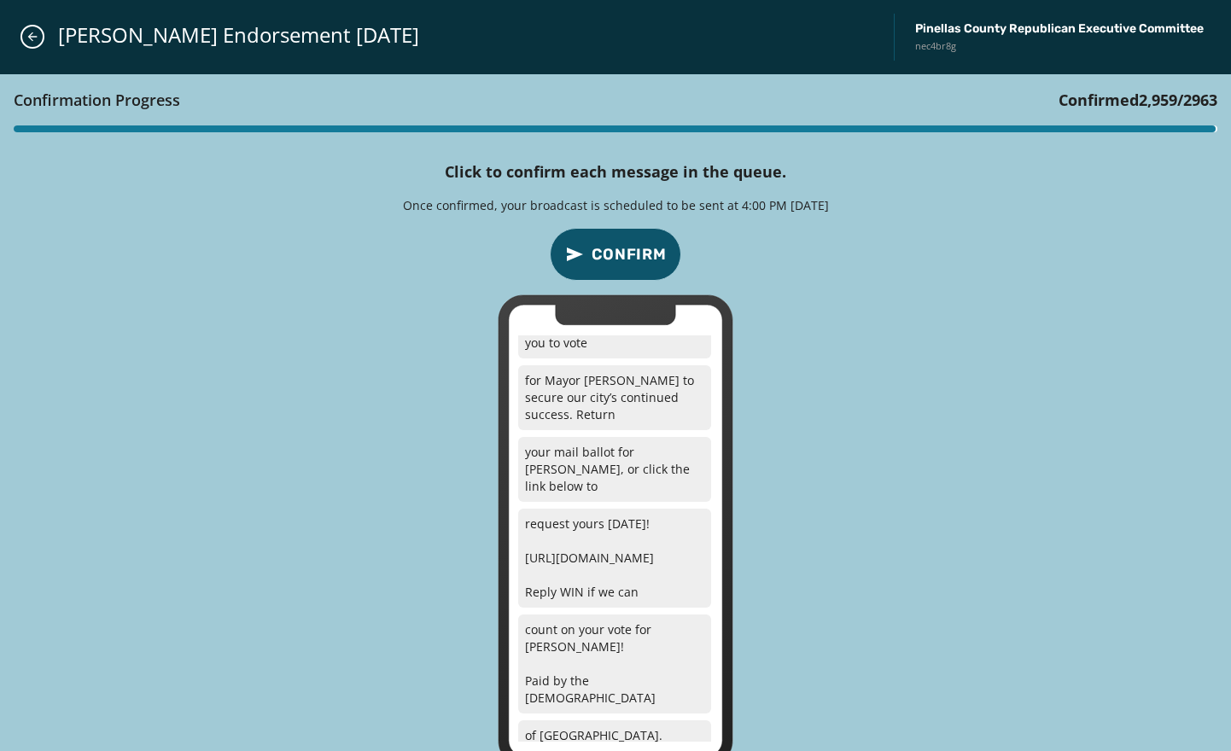
click at [648, 256] on span "Confirm" at bounding box center [629, 255] width 75 height 24
click at [651, 257] on span "Confirm" at bounding box center [629, 255] width 75 height 24
click at [652, 258] on span "Confirm" at bounding box center [629, 255] width 75 height 24
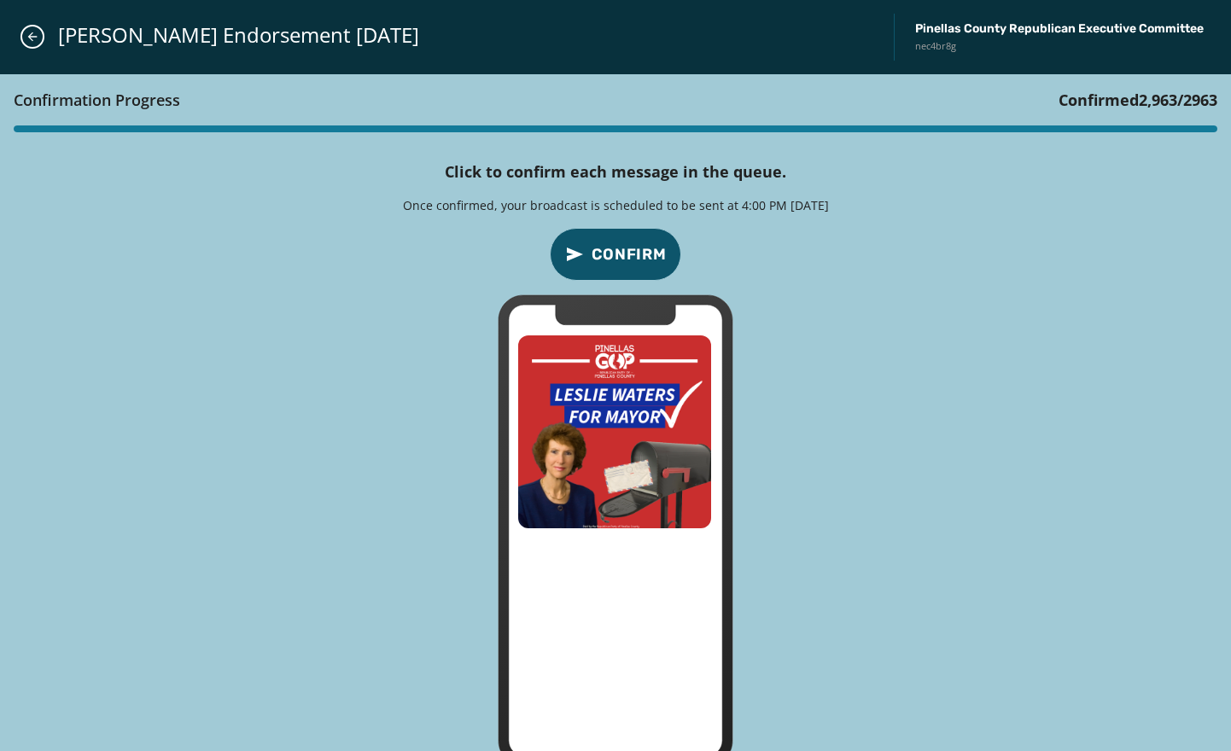
scroll to position [0, 0]
click at [652, 258] on span "Confirm" at bounding box center [629, 255] width 75 height 24
